Goal: Transaction & Acquisition: Purchase product/service

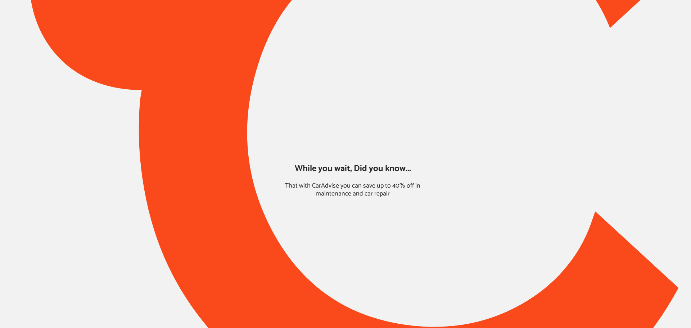
type input "*****"
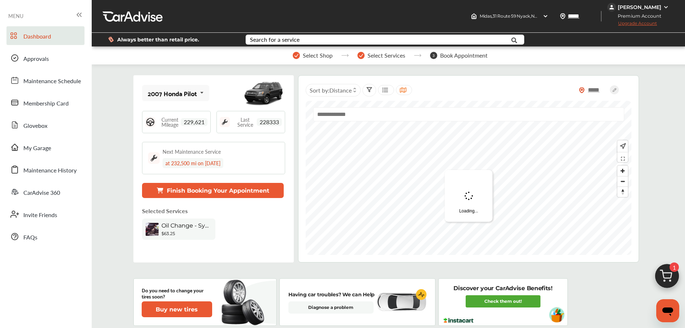
click at [675, 276] on img at bounding box center [667, 278] width 35 height 35
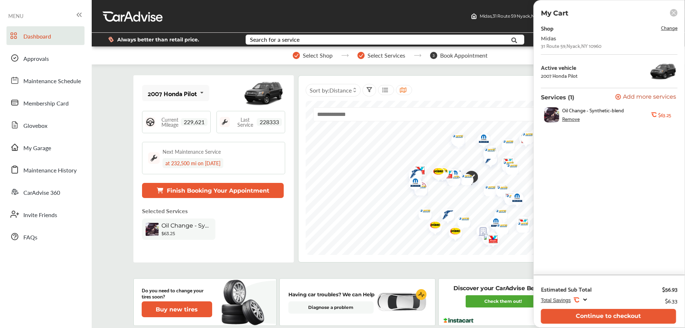
click at [583, 323] on div "Estimated Sub Total $56.93 Total Savings .st0{fill:#FA4A1C;} $6.33 Continue to …" at bounding box center [609, 301] width 151 height 52
click at [576, 316] on button "Continue to checkout" at bounding box center [608, 316] width 135 height 15
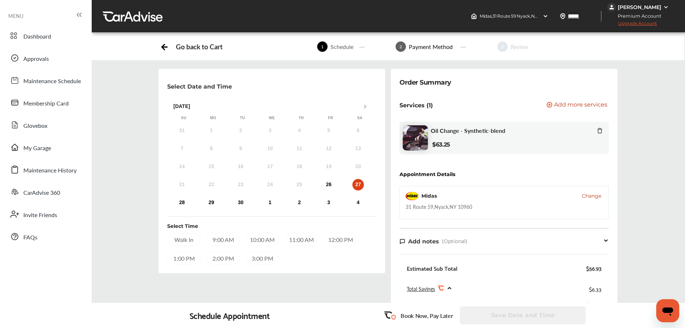
scroll to position [144, 0]
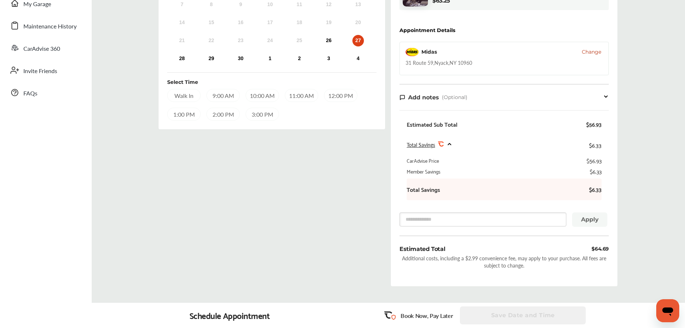
drag, startPoint x: 467, startPoint y: 292, endPoint x: 463, endPoint y: 296, distance: 5.6
drag, startPoint x: 463, startPoint y: 296, endPoint x: 190, endPoint y: 168, distance: 302.1
click at [190, 167] on div "Select Date and Time Next Month [DATE] Su Mo Tu We Th Fr Sa 31 1 2 3 4 5 6 7 8 …" at bounding box center [272, 108] width 232 height 367
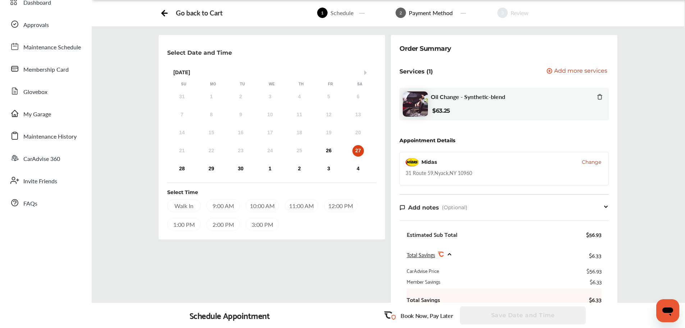
scroll to position [0, 0]
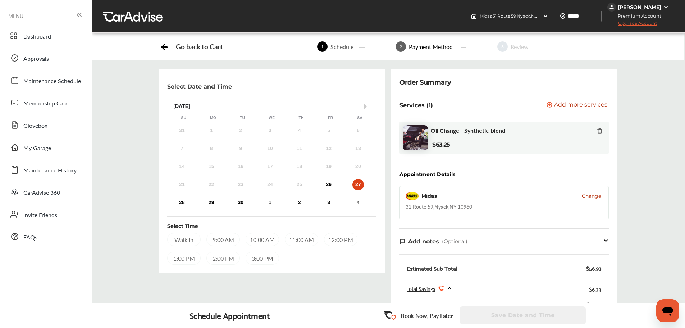
click at [591, 196] on span "Change" at bounding box center [591, 195] width 19 height 7
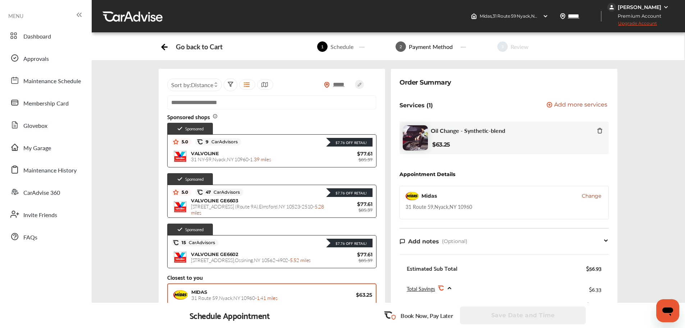
click at [265, 160] on span "1.39 miles" at bounding box center [260, 158] width 21 height 7
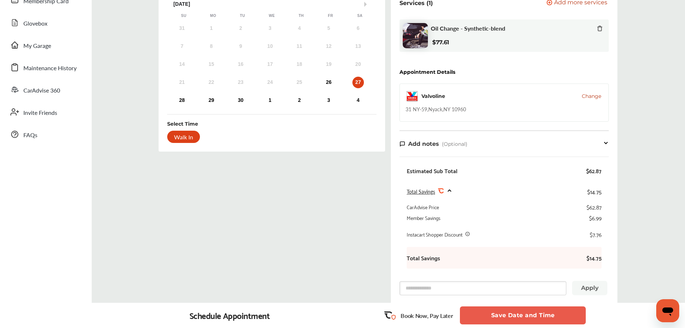
scroll to position [180, 0]
